Goal: Information Seeking & Learning: Learn about a topic

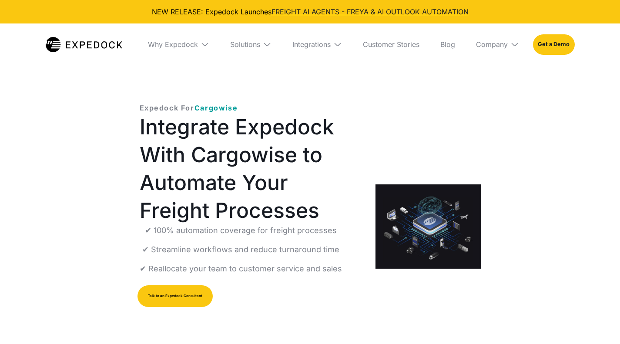
select select
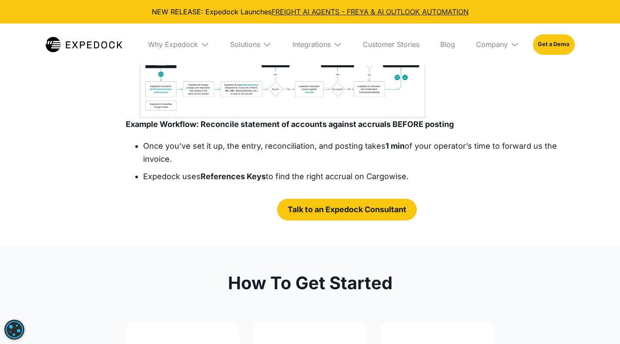
scroll to position [1499, 0]
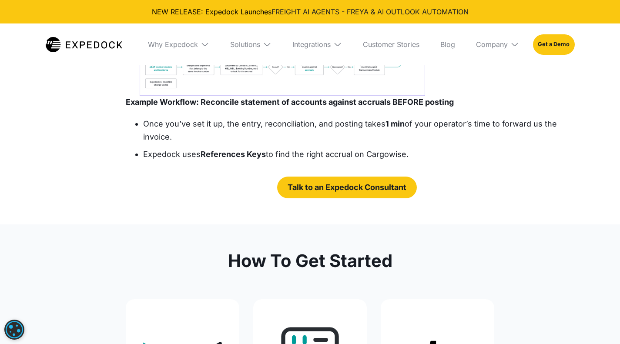
click at [203, 96] on img "open lightbox" at bounding box center [282, 49] width 285 height 94
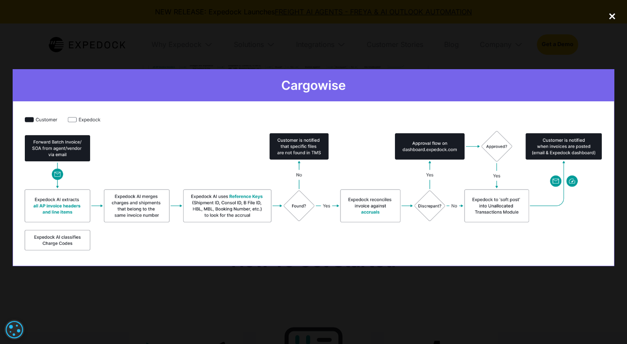
click at [610, 17] on div "close lightbox" at bounding box center [612, 16] width 30 height 19
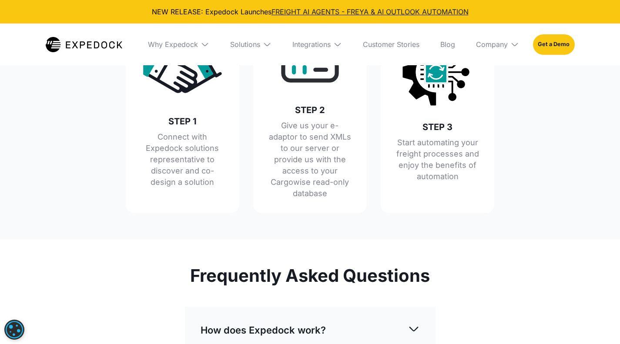
scroll to position [1452, 0]
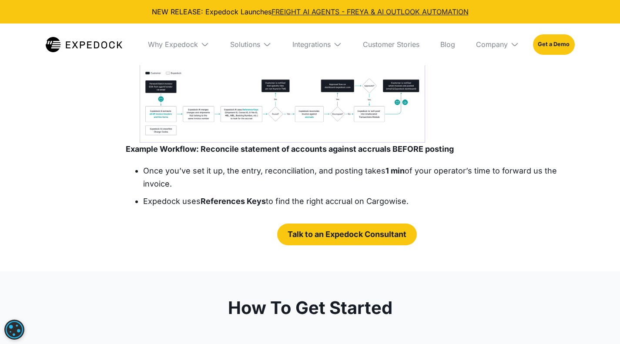
click at [265, 39] on strong "FCL/LCL" at bounding box center [271, 34] width 32 height 9
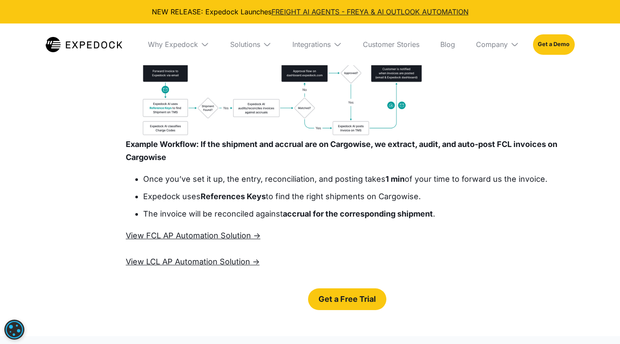
click at [258, 138] on img "open lightbox" at bounding box center [282, 93] width 285 height 89
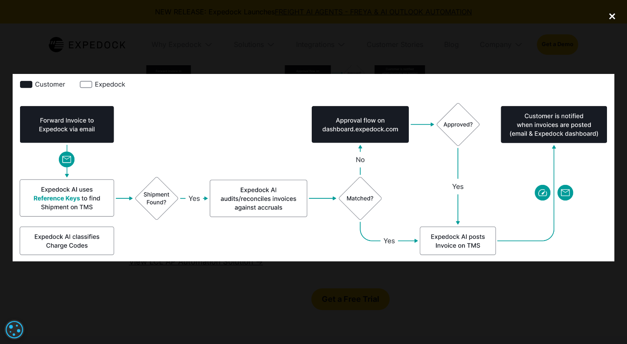
click at [610, 18] on div "close lightbox" at bounding box center [612, 16] width 30 height 19
